Goal: Check status: Check status

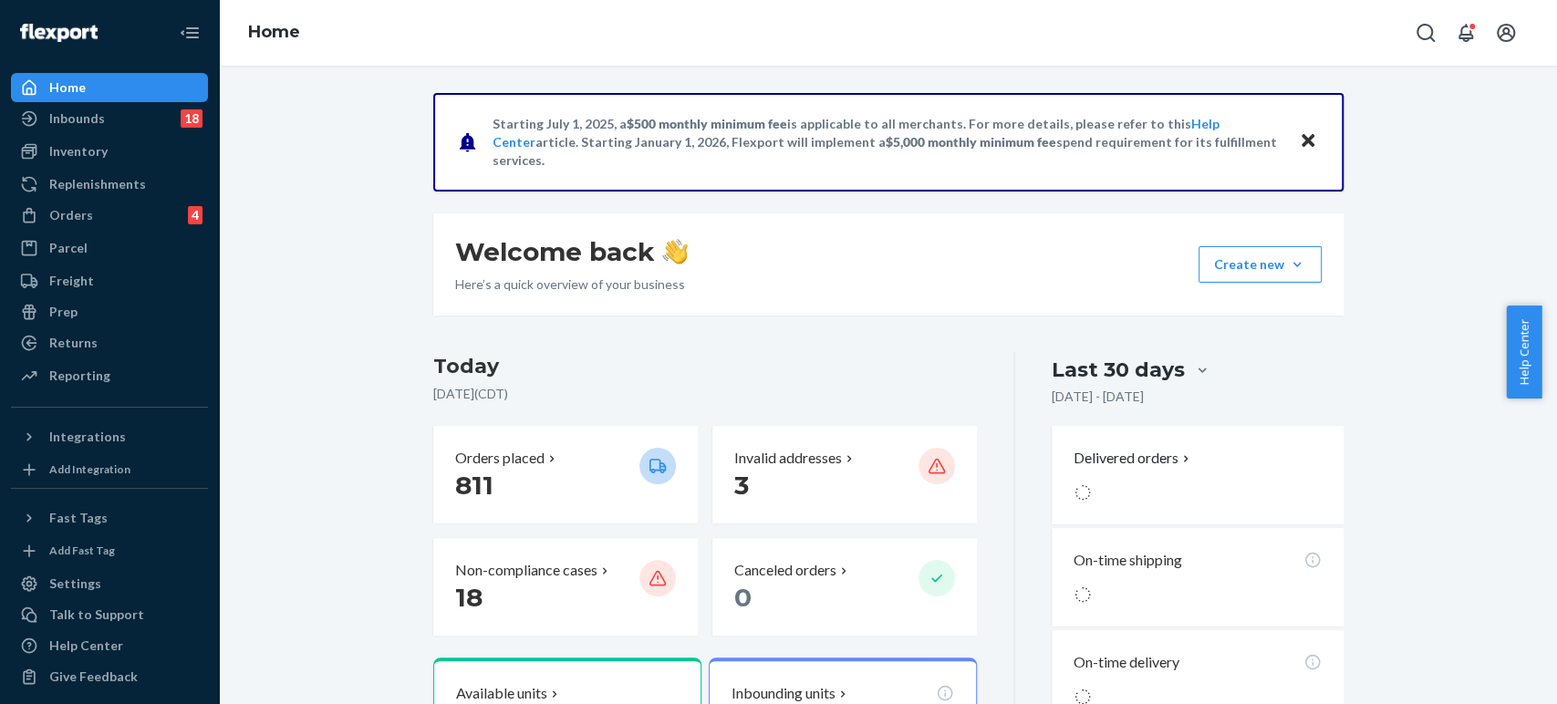
drag, startPoint x: 83, startPoint y: 225, endPoint x: 229, endPoint y: 214, distance: 146.3
click at [83, 225] on div "Orders 4" at bounding box center [109, 215] width 193 height 26
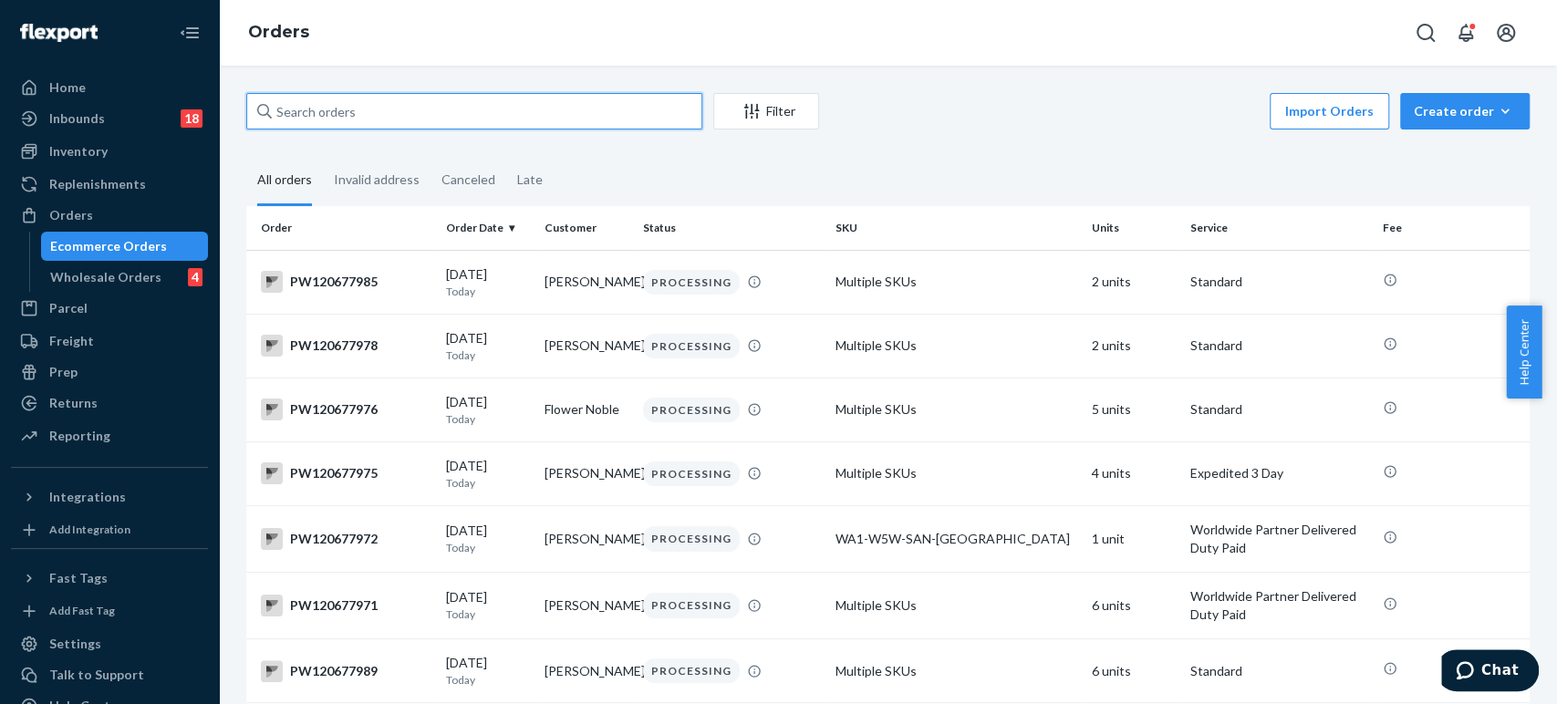
click at [486, 114] on input "text" at bounding box center [474, 111] width 456 height 36
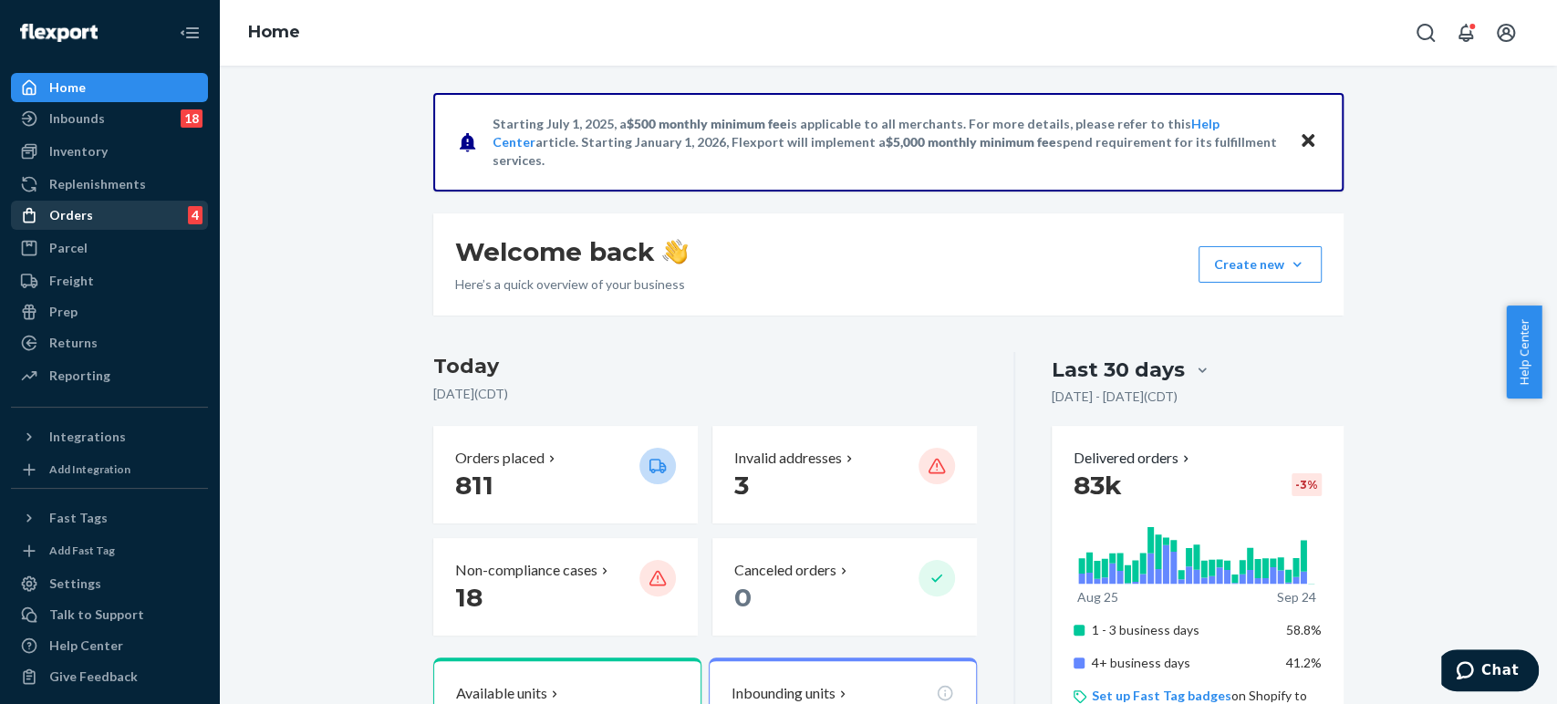
click at [72, 219] on div "Orders" at bounding box center [71, 215] width 44 height 18
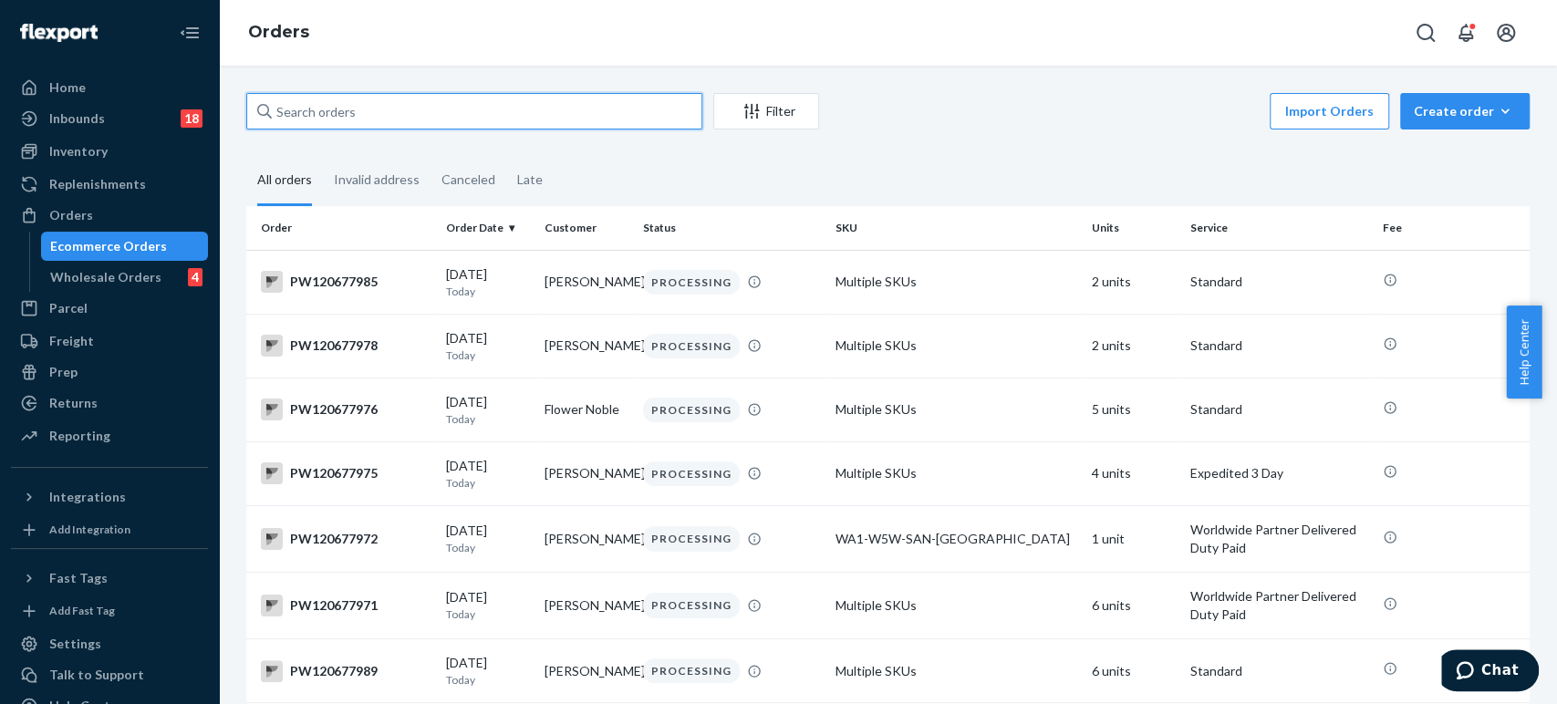
click at [343, 114] on input "text" at bounding box center [474, 111] width 456 height 36
paste input "PW120640813"
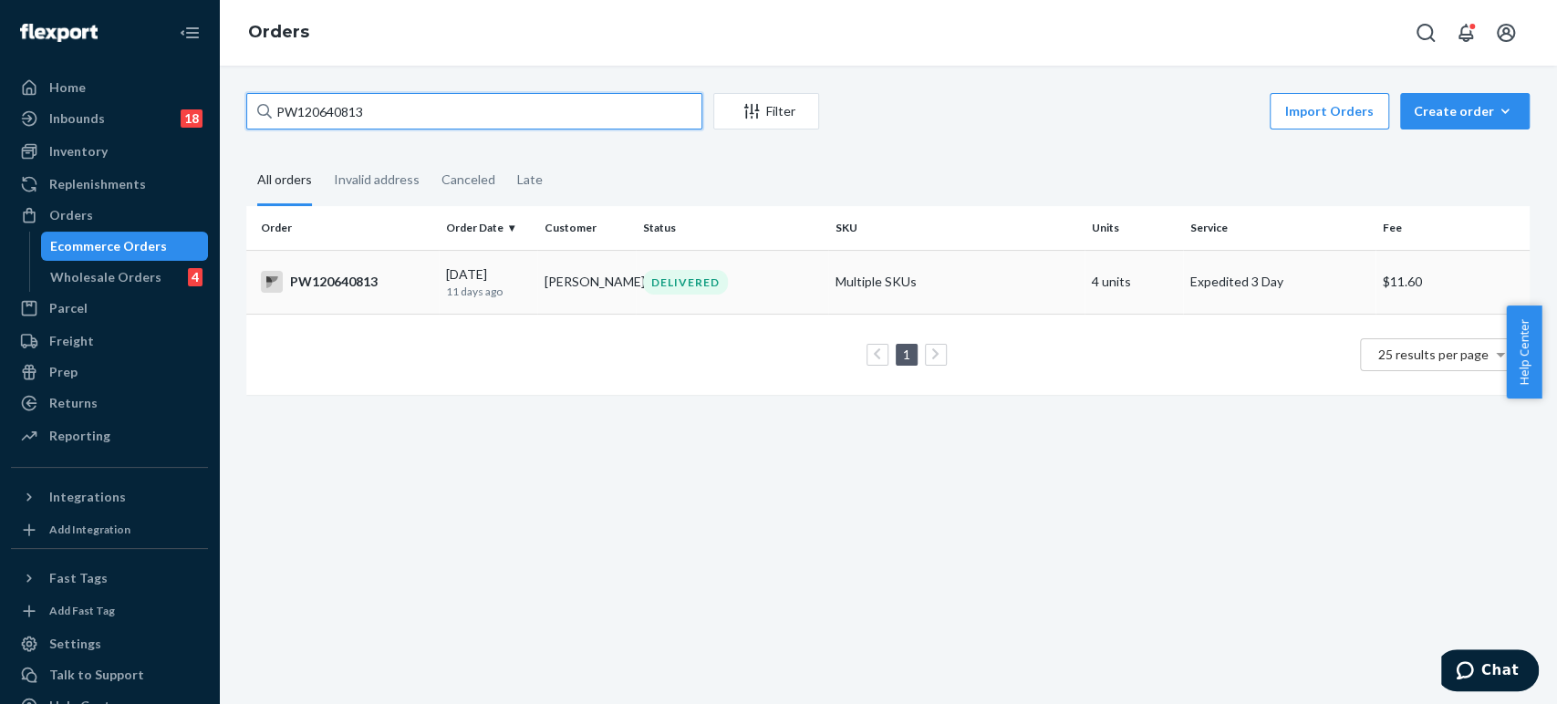
type input "PW120640813"
click at [454, 285] on p "11 days ago" at bounding box center [488, 292] width 84 height 16
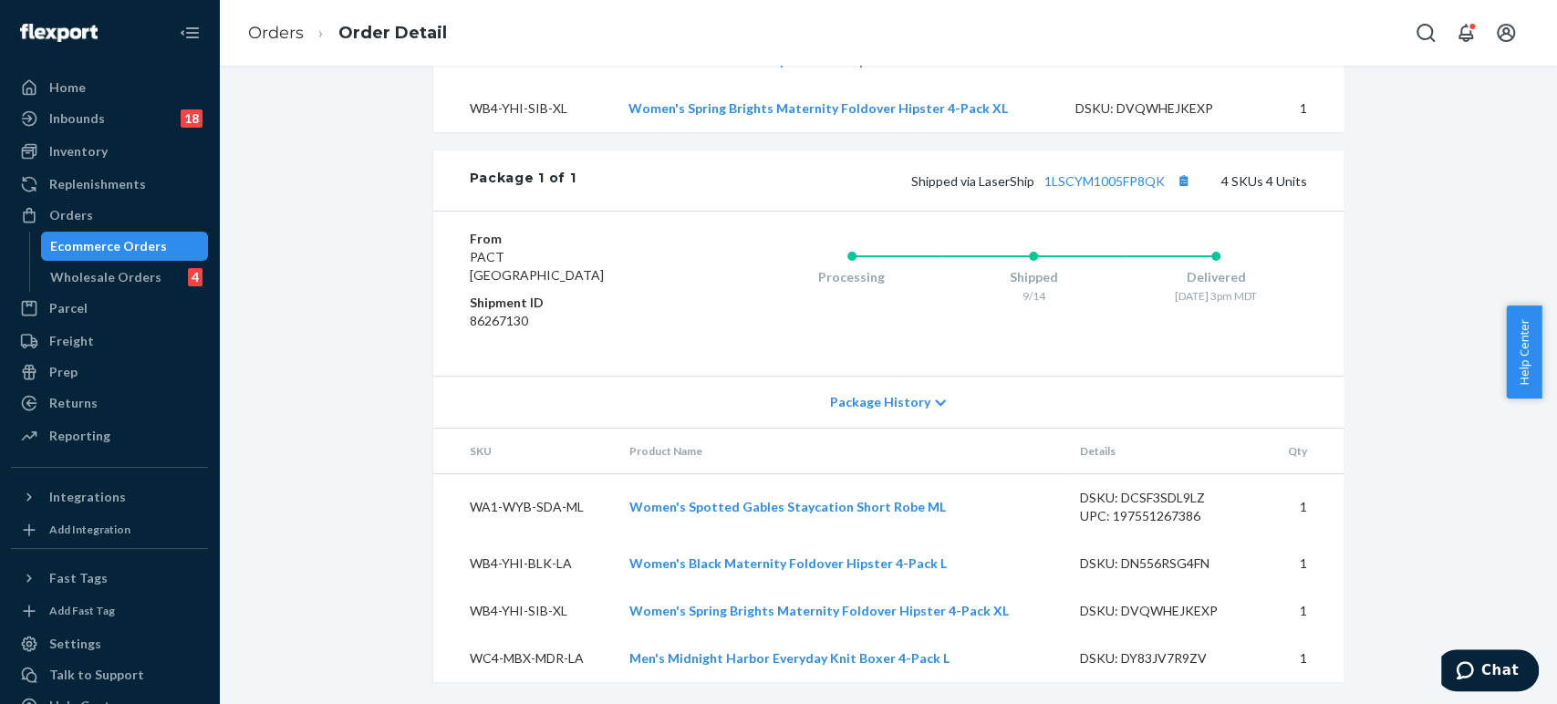
scroll to position [824, 0]
click at [275, 34] on link "Orders" at bounding box center [276, 33] width 56 height 20
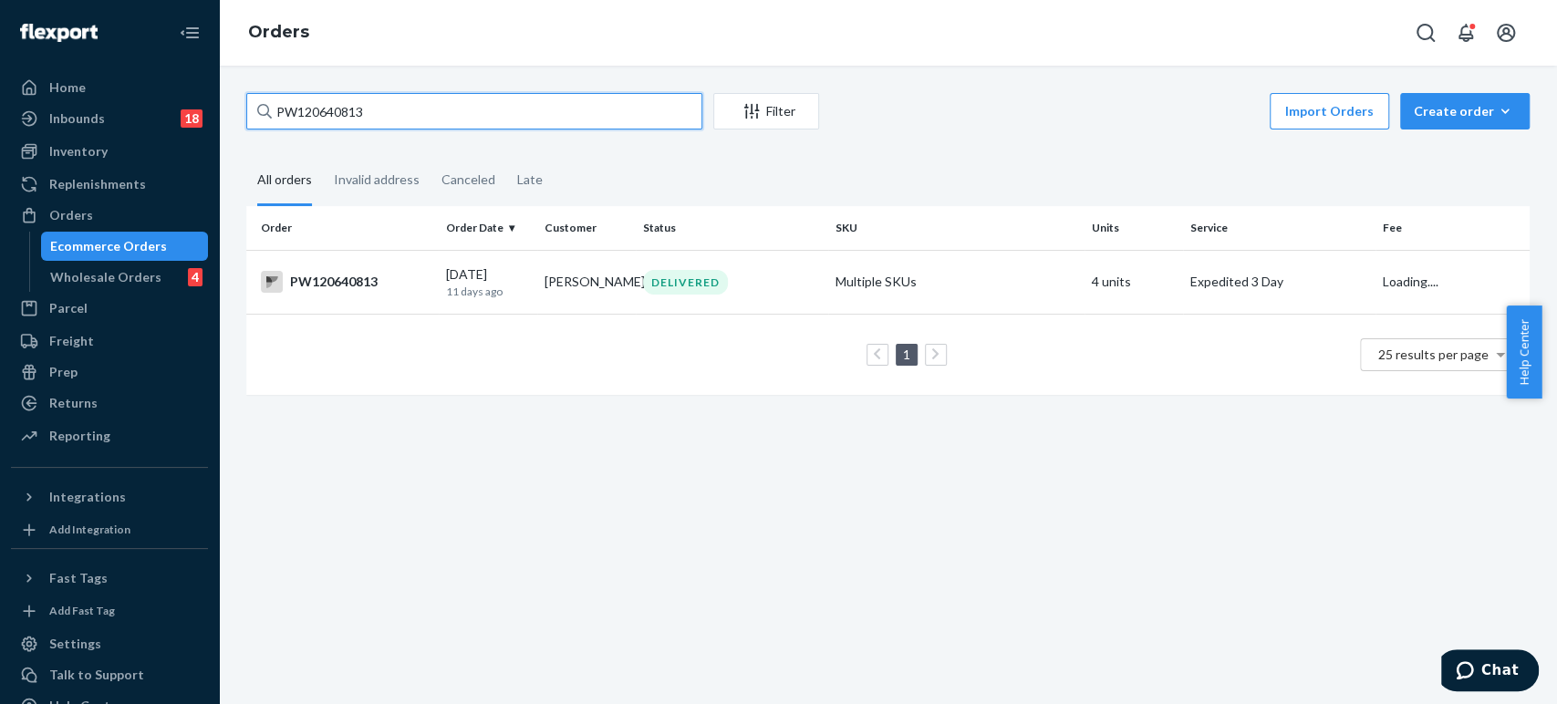
click at [315, 103] on input "PW120640813" at bounding box center [474, 111] width 456 height 36
click at [315, 104] on input "PW120640813" at bounding box center [474, 111] width 456 height 36
paste input "55384"
type input "PW120655384"
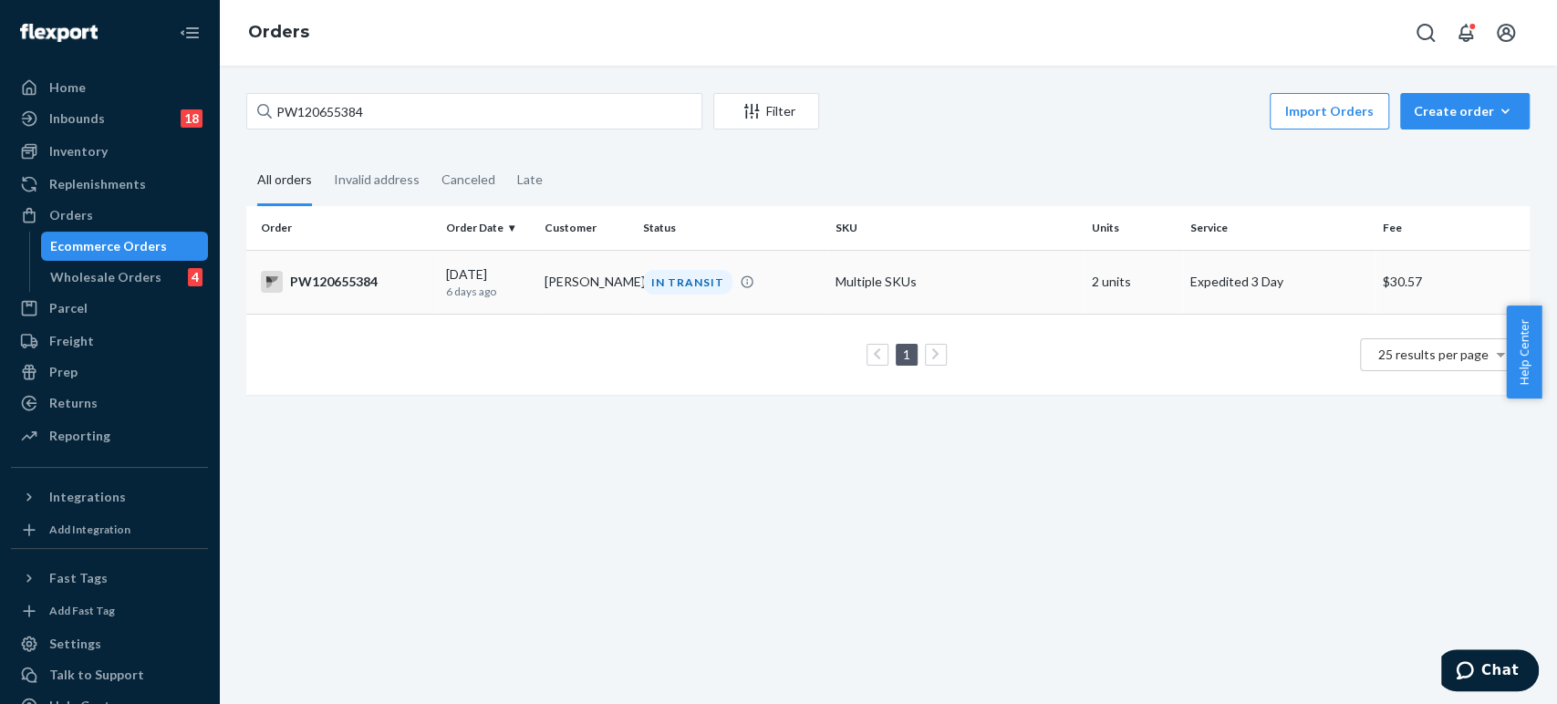
click at [585, 301] on td "[PERSON_NAME]" at bounding box center [586, 282] width 98 height 64
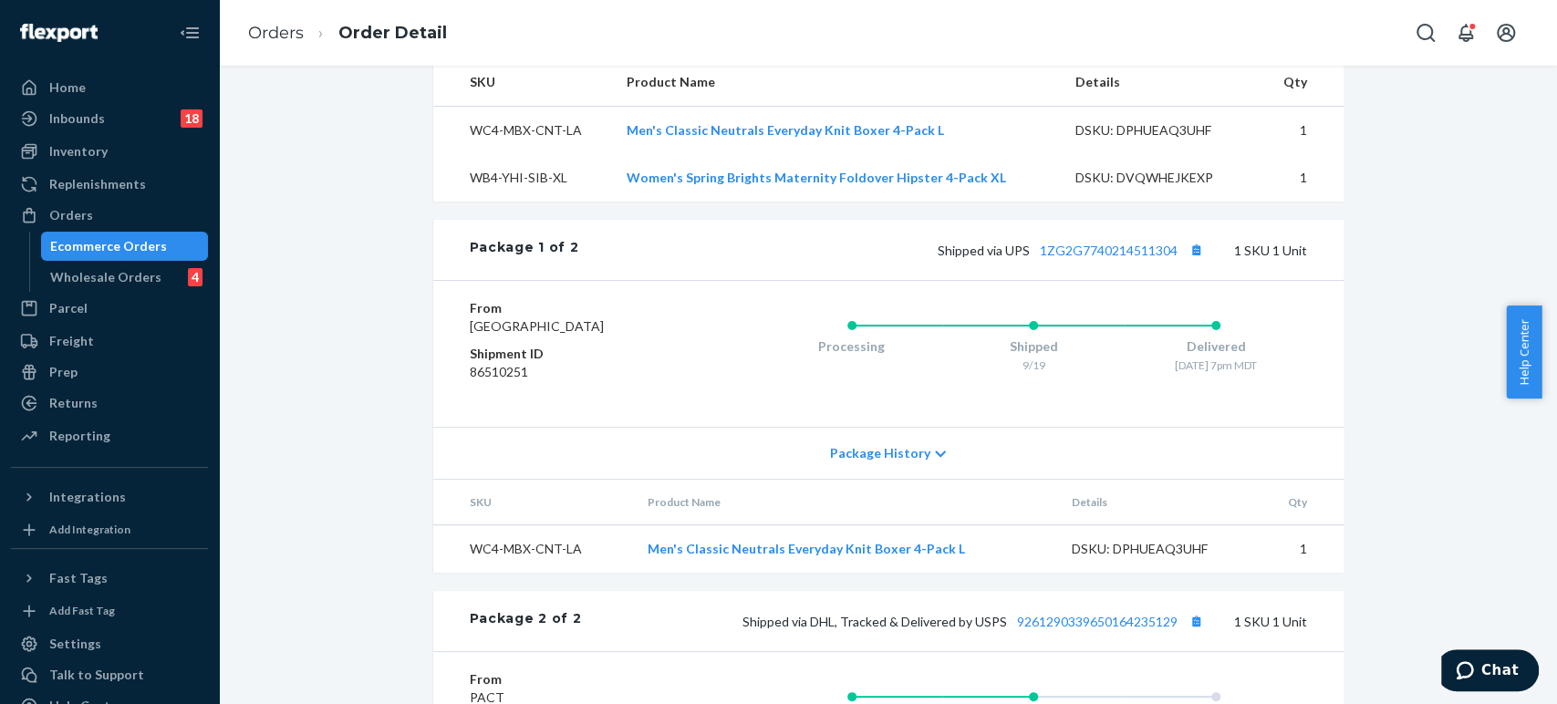
scroll to position [940, 0]
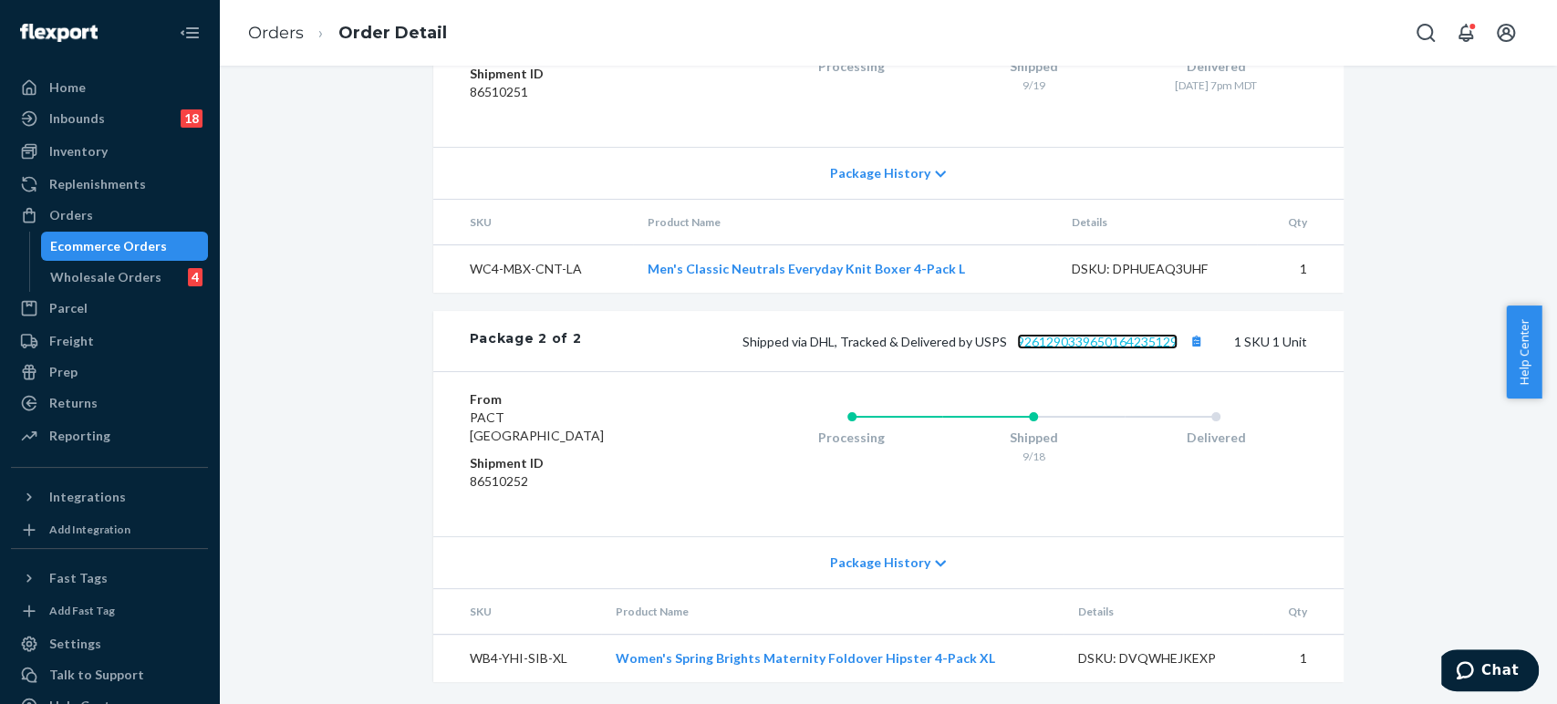
click at [1085, 344] on link "9261290339650164235129" at bounding box center [1097, 342] width 160 height 16
click at [295, 32] on link "Orders" at bounding box center [276, 33] width 56 height 20
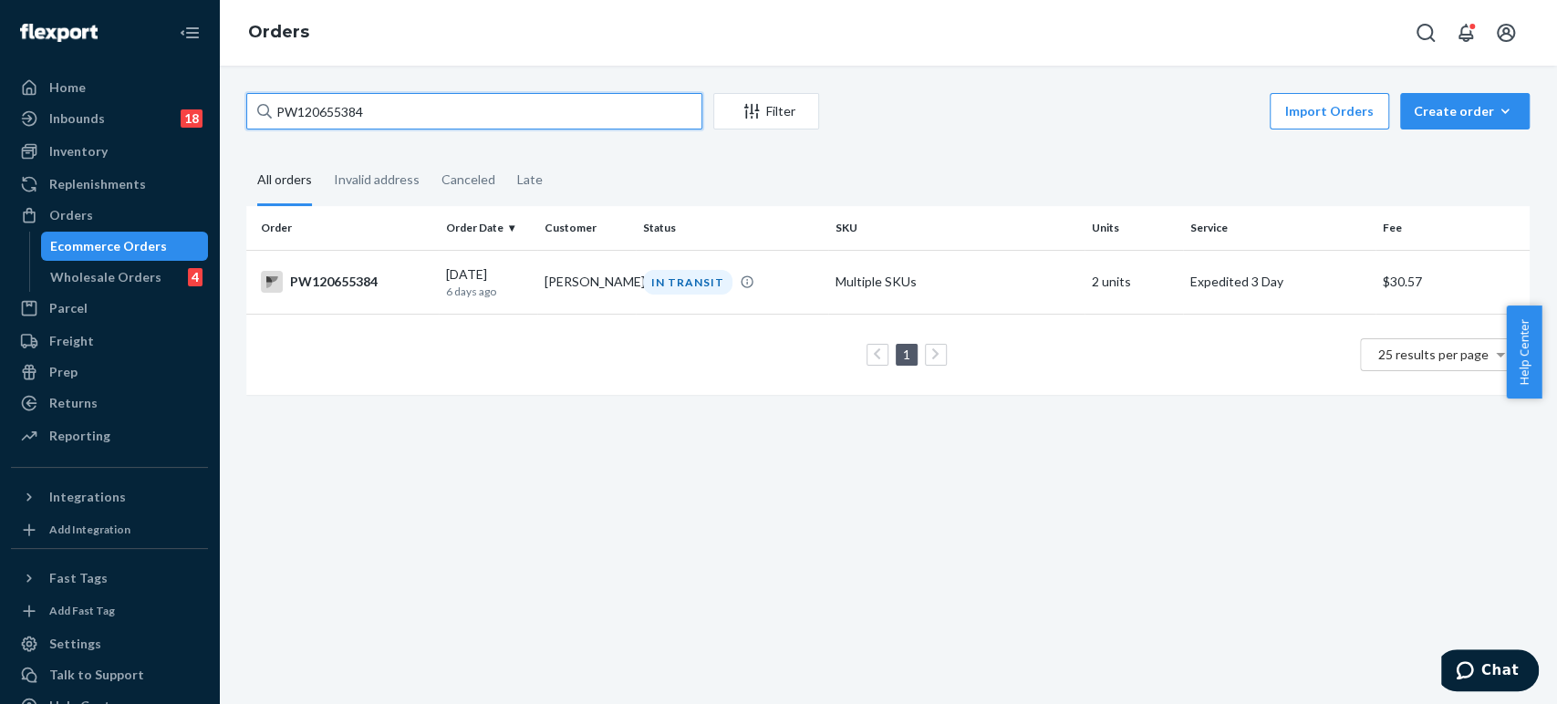
click at [348, 104] on input "PW120655384" at bounding box center [474, 111] width 456 height 36
click at [349, 104] on input "PW120655384" at bounding box center [474, 111] width 456 height 36
paste input "13917"
type input "PW120613917"
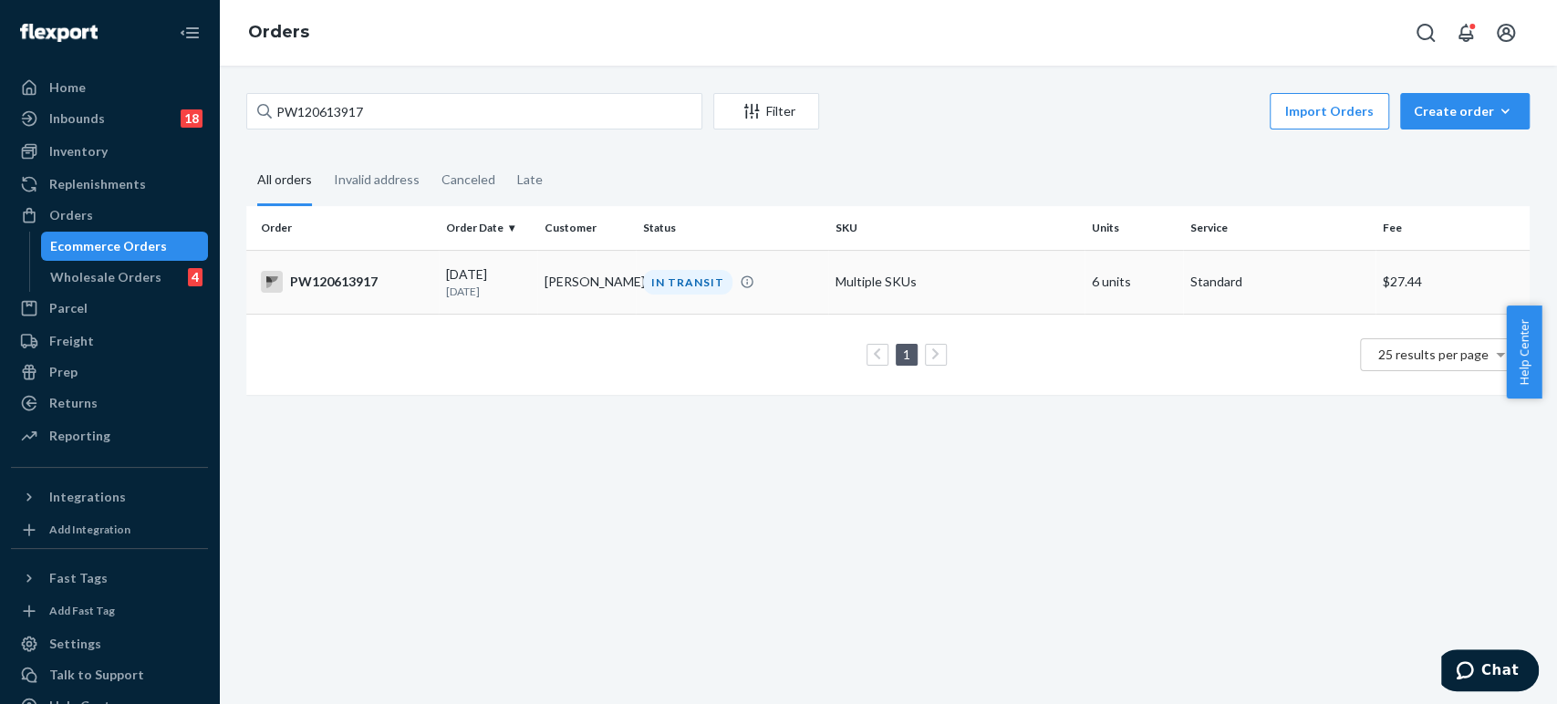
click at [552, 308] on td "[PERSON_NAME]" at bounding box center [586, 282] width 98 height 64
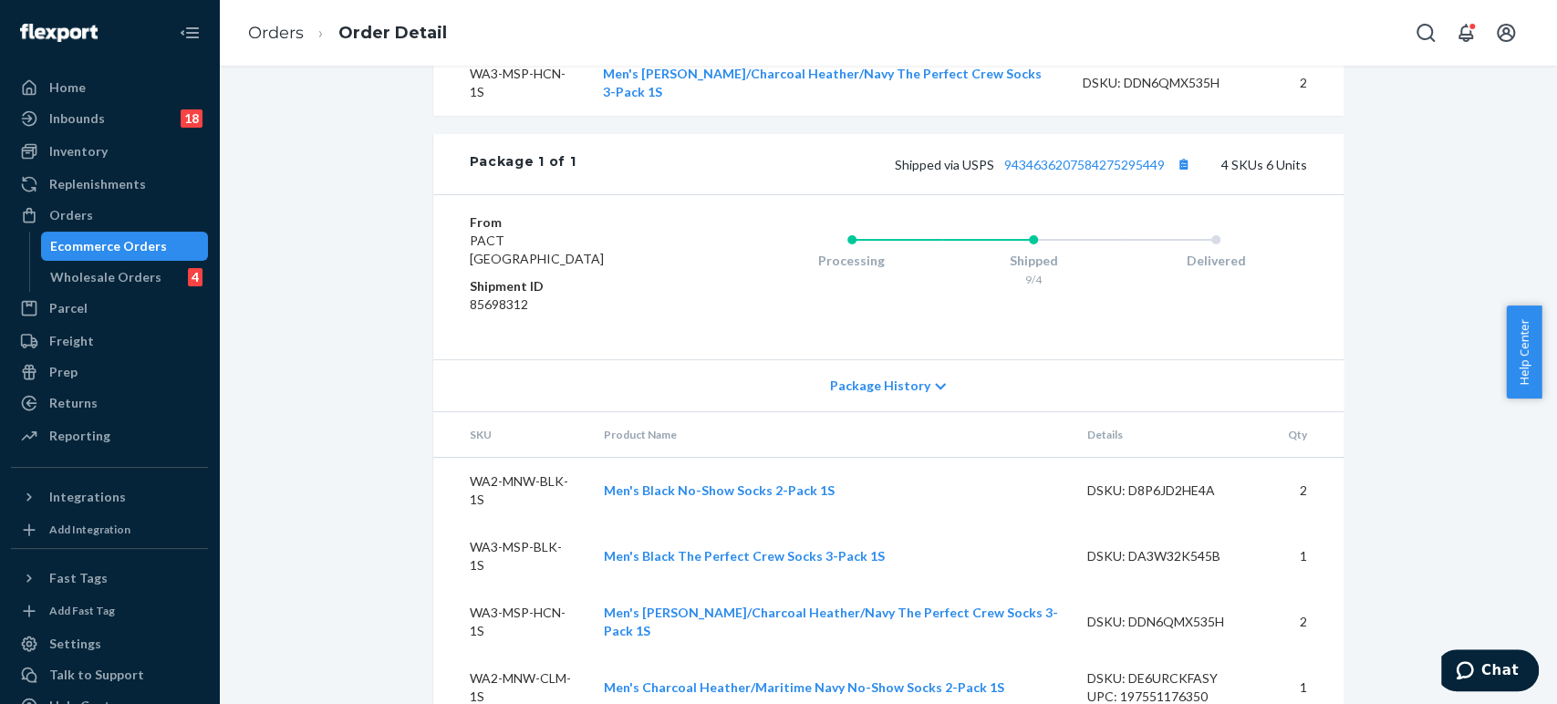
scroll to position [803, 0]
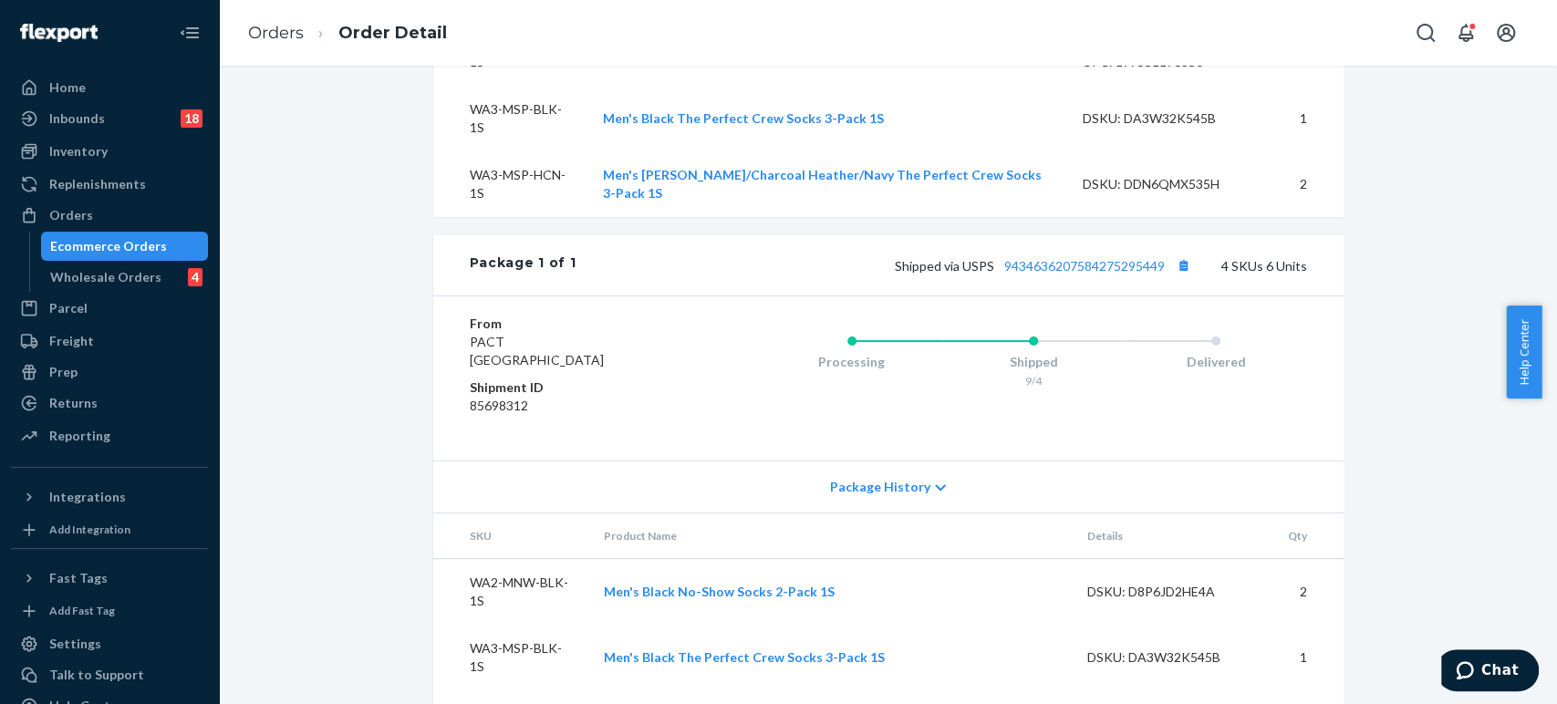
click at [1051, 272] on div "Shipped via USPS 9434636207584275295449 4 SKUs 6 Units" at bounding box center [940, 266] width 730 height 24
click at [1055, 265] on link "9434636207584275295449" at bounding box center [1084, 266] width 160 height 16
click at [279, 32] on link "Orders" at bounding box center [276, 33] width 56 height 20
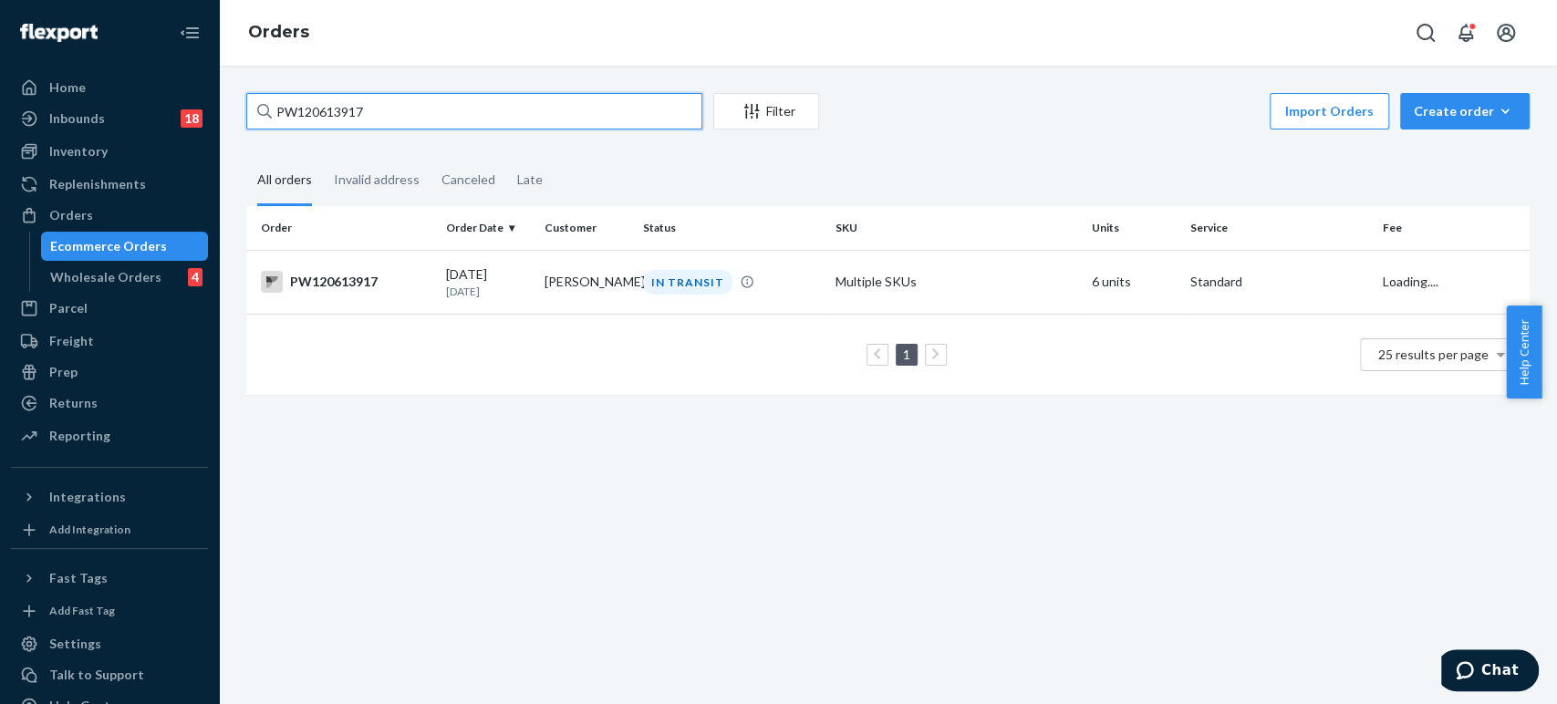
click at [353, 118] on input "PW120613917" at bounding box center [474, 111] width 456 height 36
paste input "37787"
type input "PW120637787"
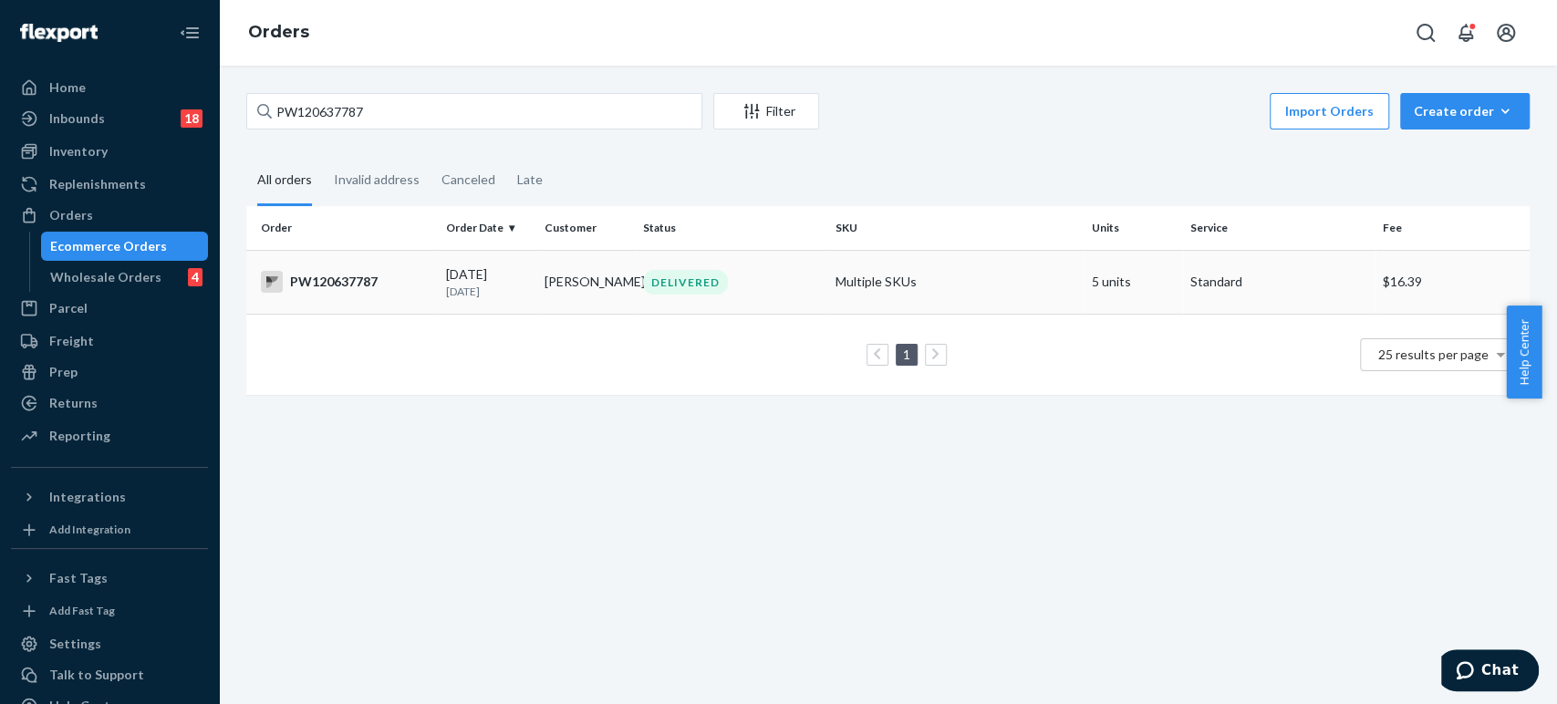
click at [547, 297] on td "[PERSON_NAME]" at bounding box center [586, 282] width 98 height 64
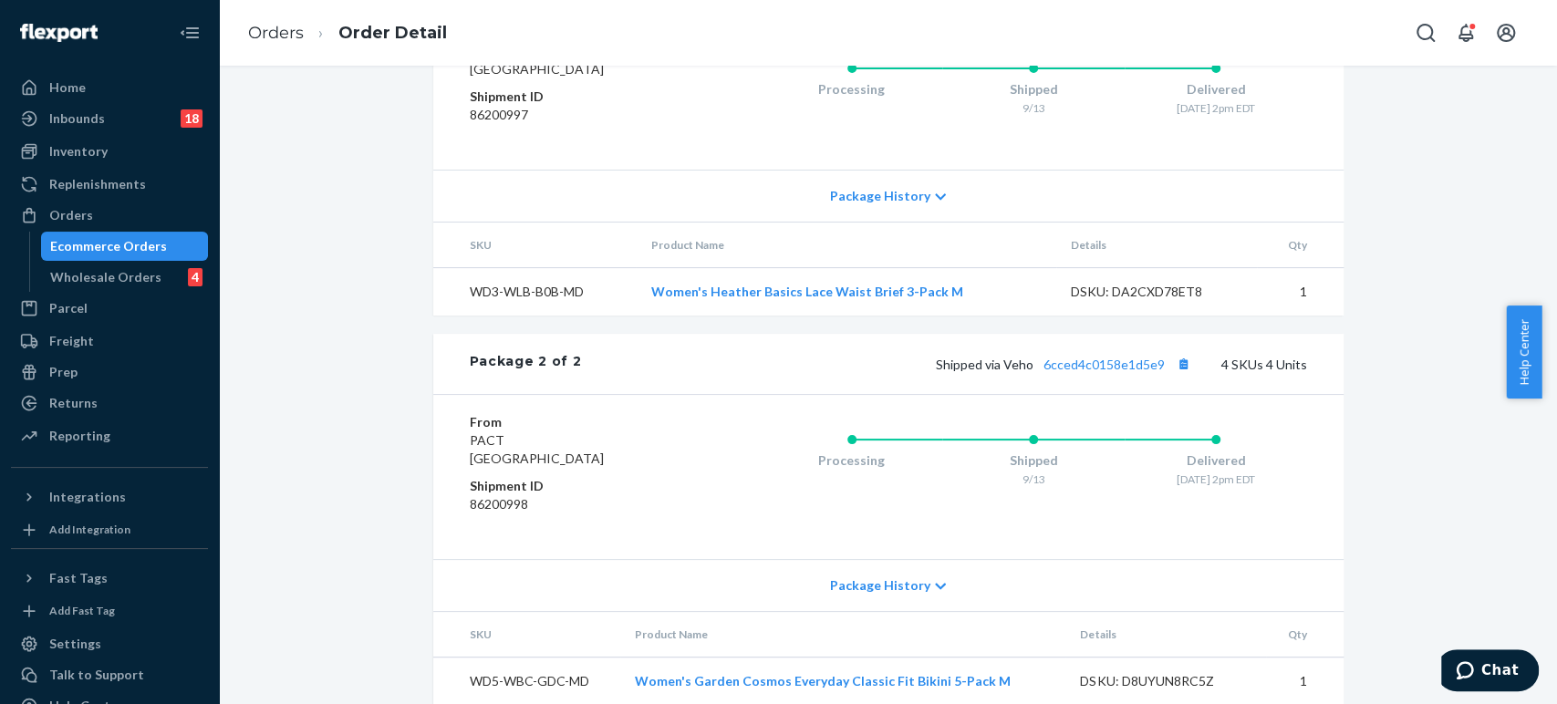
scroll to position [957, 0]
